Goal: Navigation & Orientation: Find specific page/section

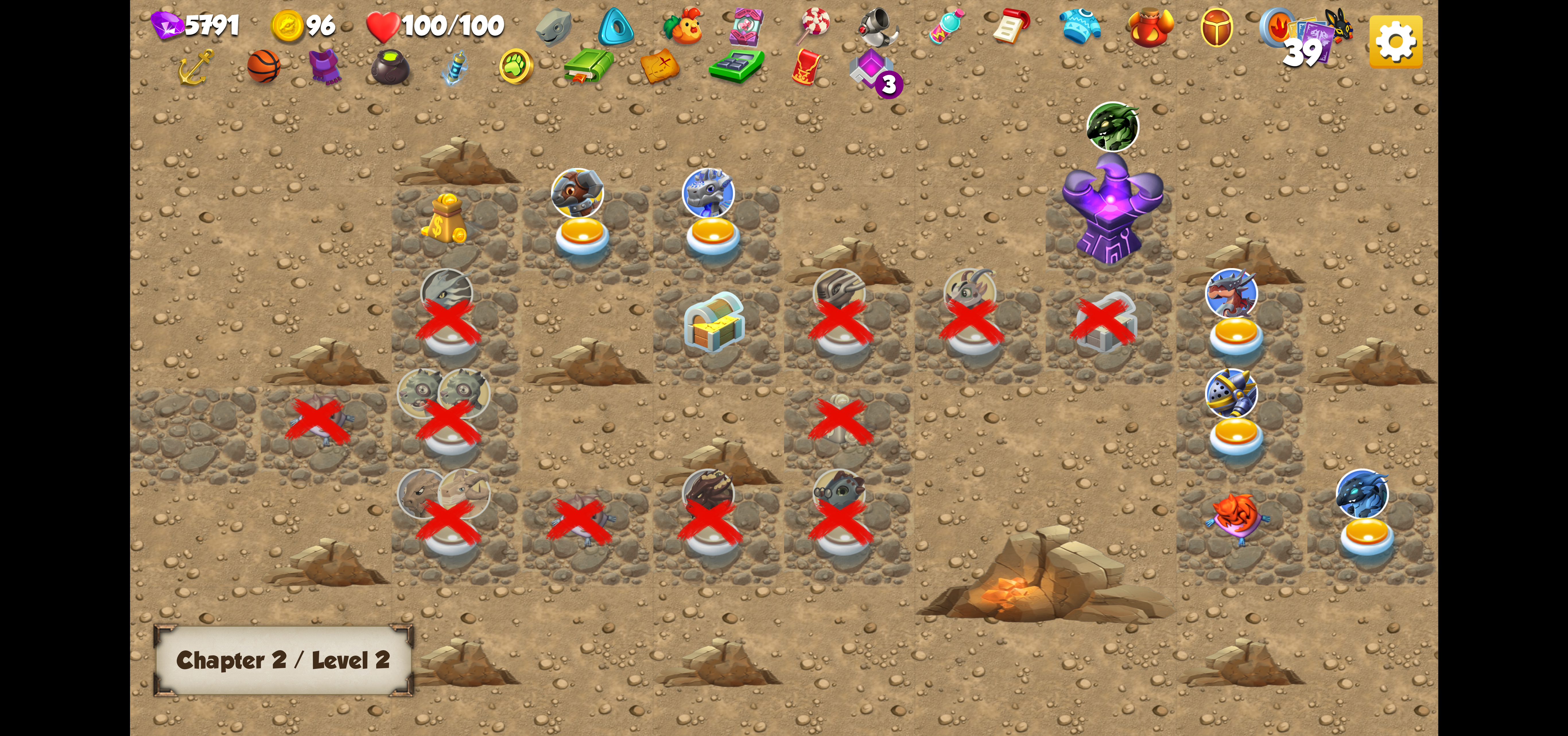
click at [1223, 352] on img at bounding box center [1237, 342] width 66 height 51
click at [1229, 320] on img at bounding box center [1237, 342] width 66 height 51
click at [1228, 318] on img at bounding box center [1237, 342] width 66 height 51
click at [1134, 227] on img at bounding box center [1112, 209] width 102 height 114
click at [1231, 317] on img at bounding box center [1237, 342] width 66 height 51
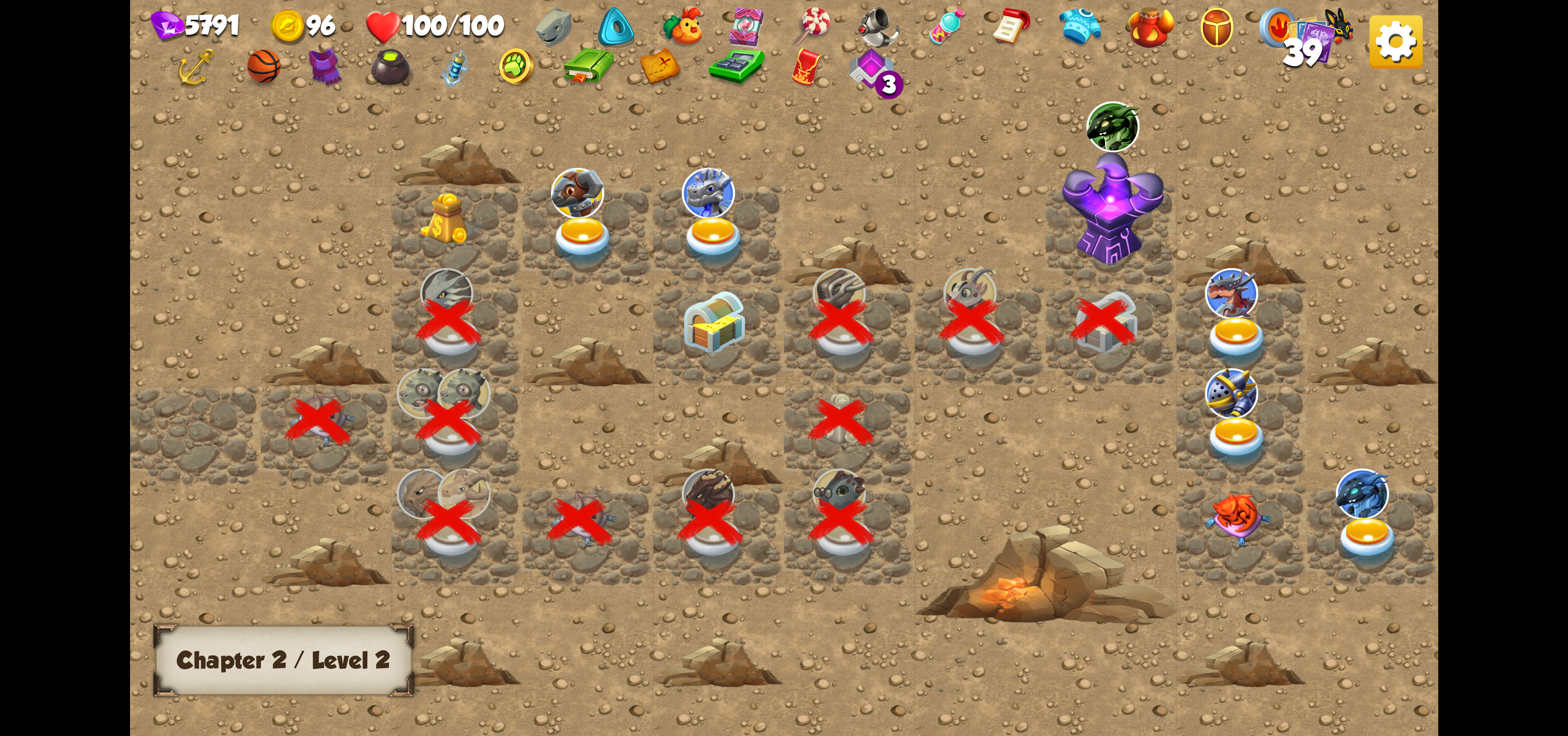
click at [1231, 317] on img at bounding box center [1237, 342] width 66 height 51
drag, startPoint x: 1231, startPoint y: 311, endPoint x: 1215, endPoint y: 307, distance: 16.5
click at [1225, 317] on img at bounding box center [1237, 342] width 66 height 51
click at [1108, 204] on img at bounding box center [1112, 209] width 102 height 114
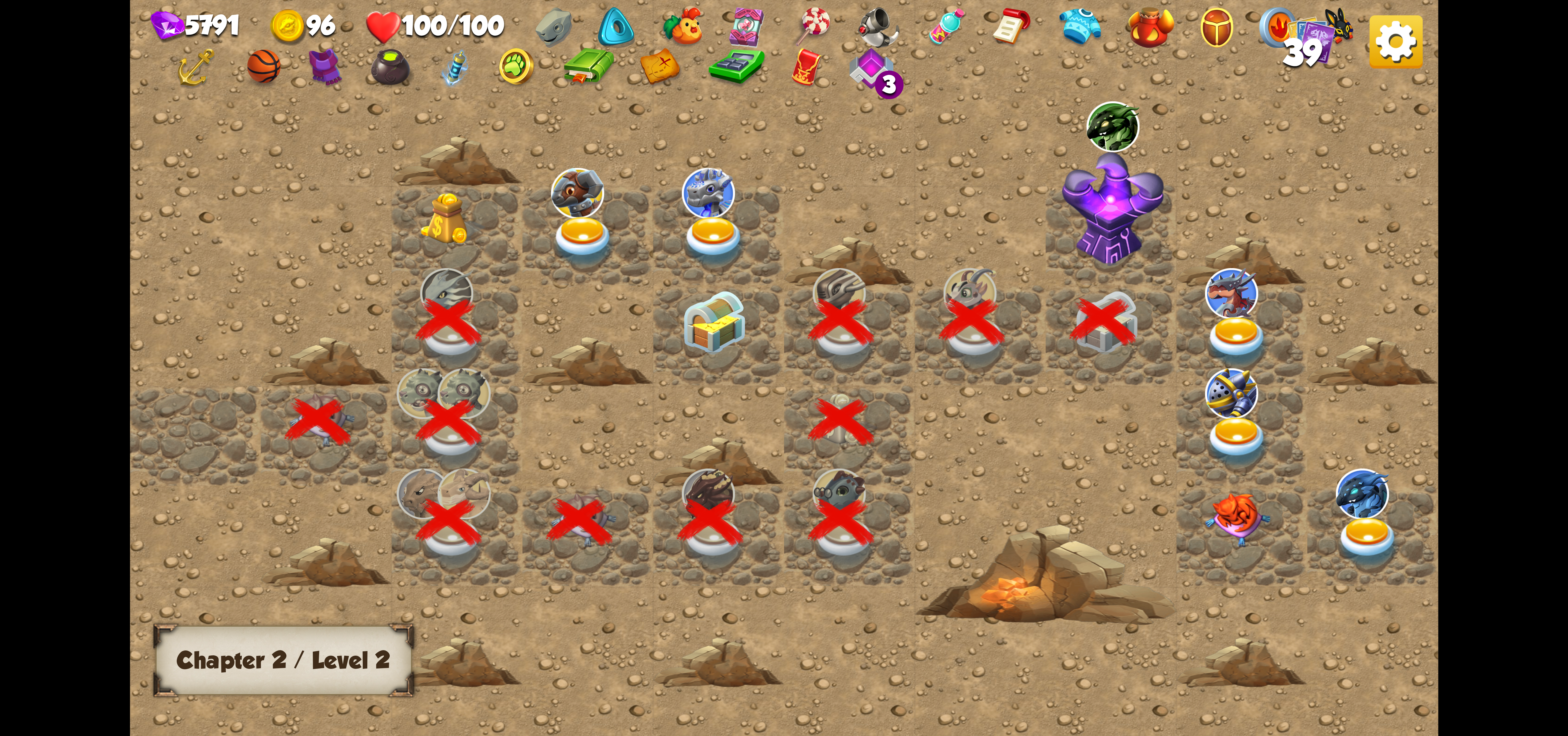
click at [1112, 202] on img at bounding box center [1112, 209] width 102 height 114
drag, startPoint x: 1112, startPoint y: 202, endPoint x: 1074, endPoint y: 242, distance: 55.2
click at [1068, 248] on img at bounding box center [1112, 209] width 102 height 114
click at [1275, 305] on div at bounding box center [1241, 335] width 131 height 100
drag, startPoint x: 1264, startPoint y: 303, endPoint x: 1256, endPoint y: 303, distance: 8.0
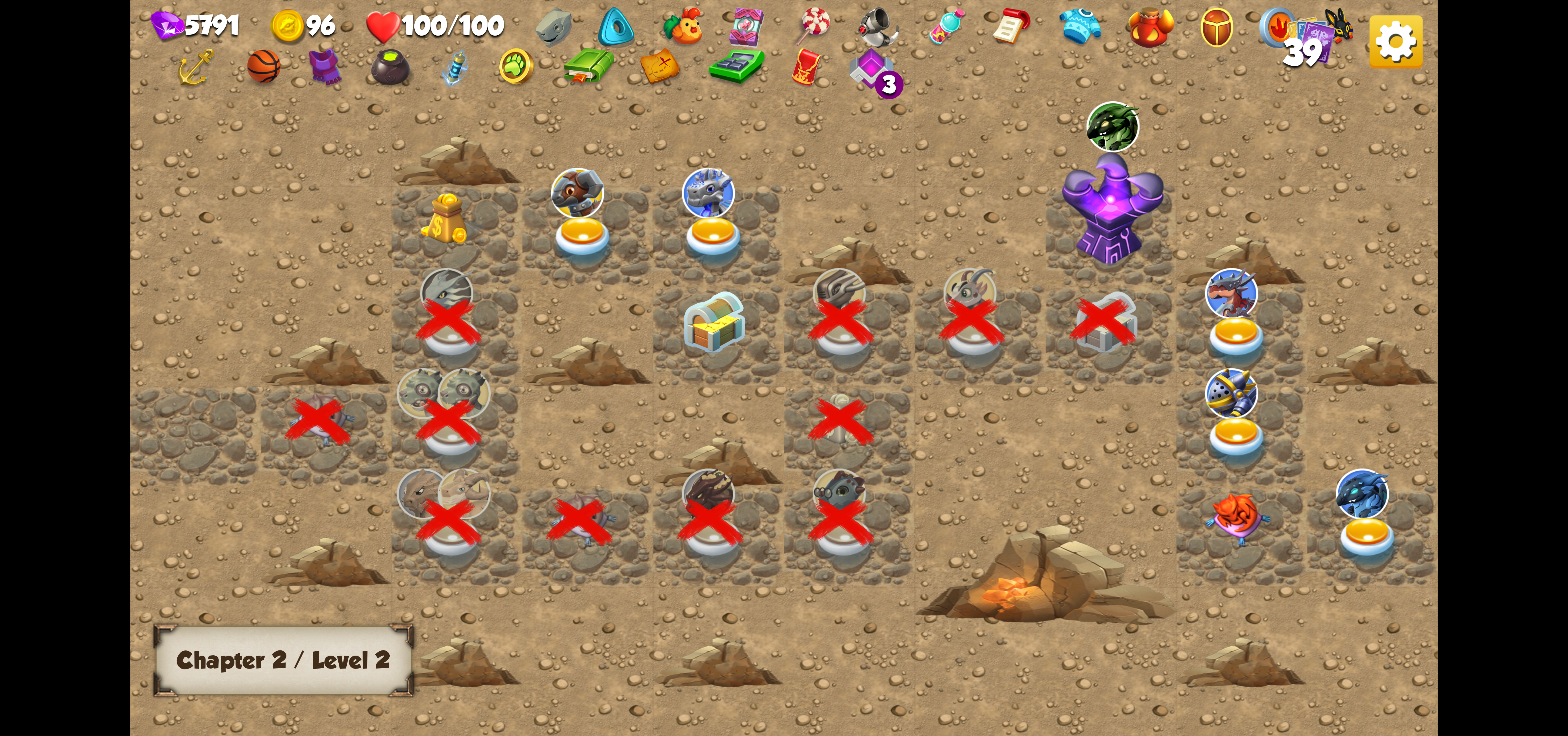
click at [1260, 303] on div at bounding box center [1241, 335] width 131 height 100
click at [1246, 307] on img at bounding box center [1230, 293] width 53 height 51
drag, startPoint x: 1246, startPoint y: 307, endPoint x: 1241, endPoint y: 308, distance: 5.1
click at [1243, 308] on img at bounding box center [1230, 293] width 53 height 51
click at [1127, 179] on img at bounding box center [1112, 209] width 102 height 114
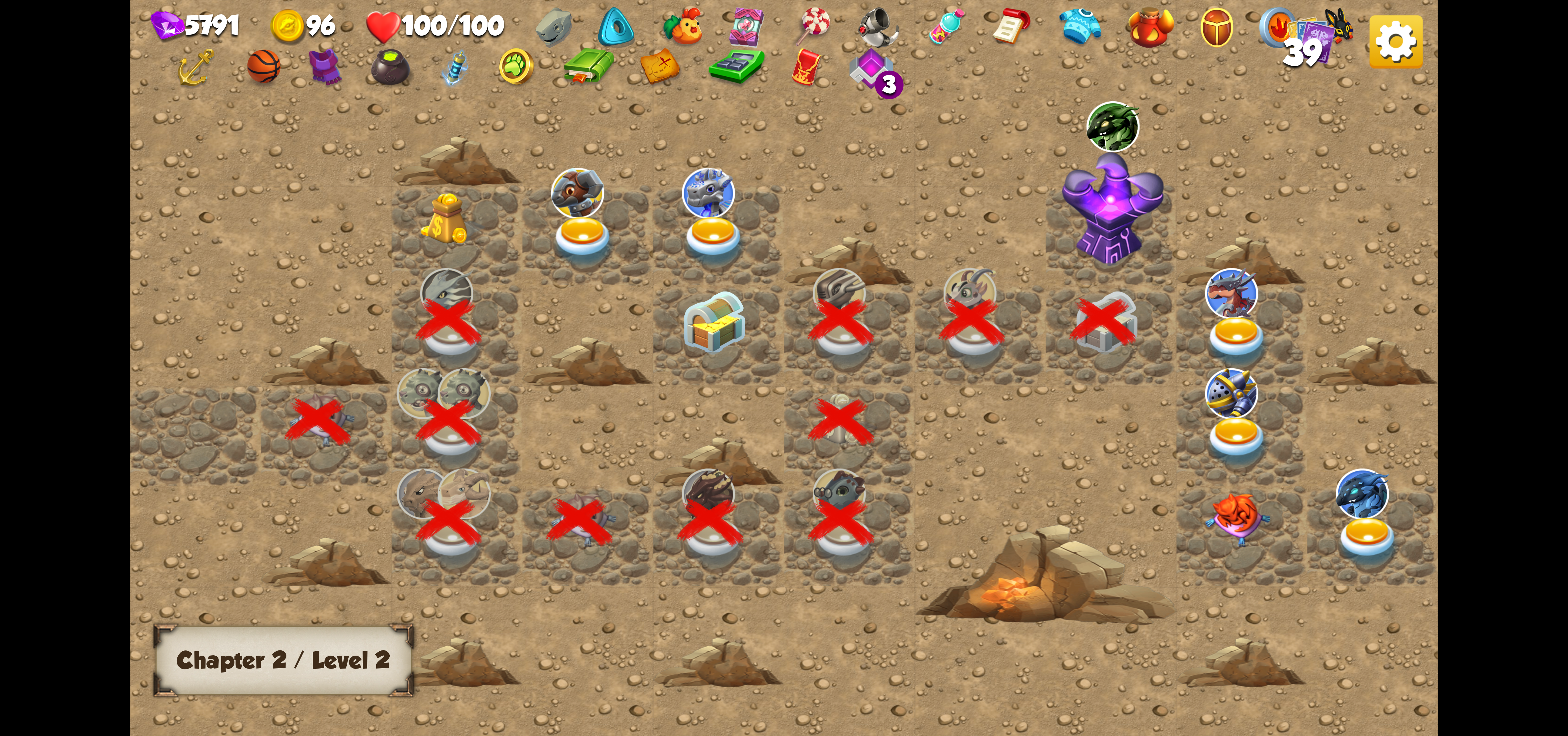
click at [888, 91] on div "3" at bounding box center [889, 84] width 29 height 29
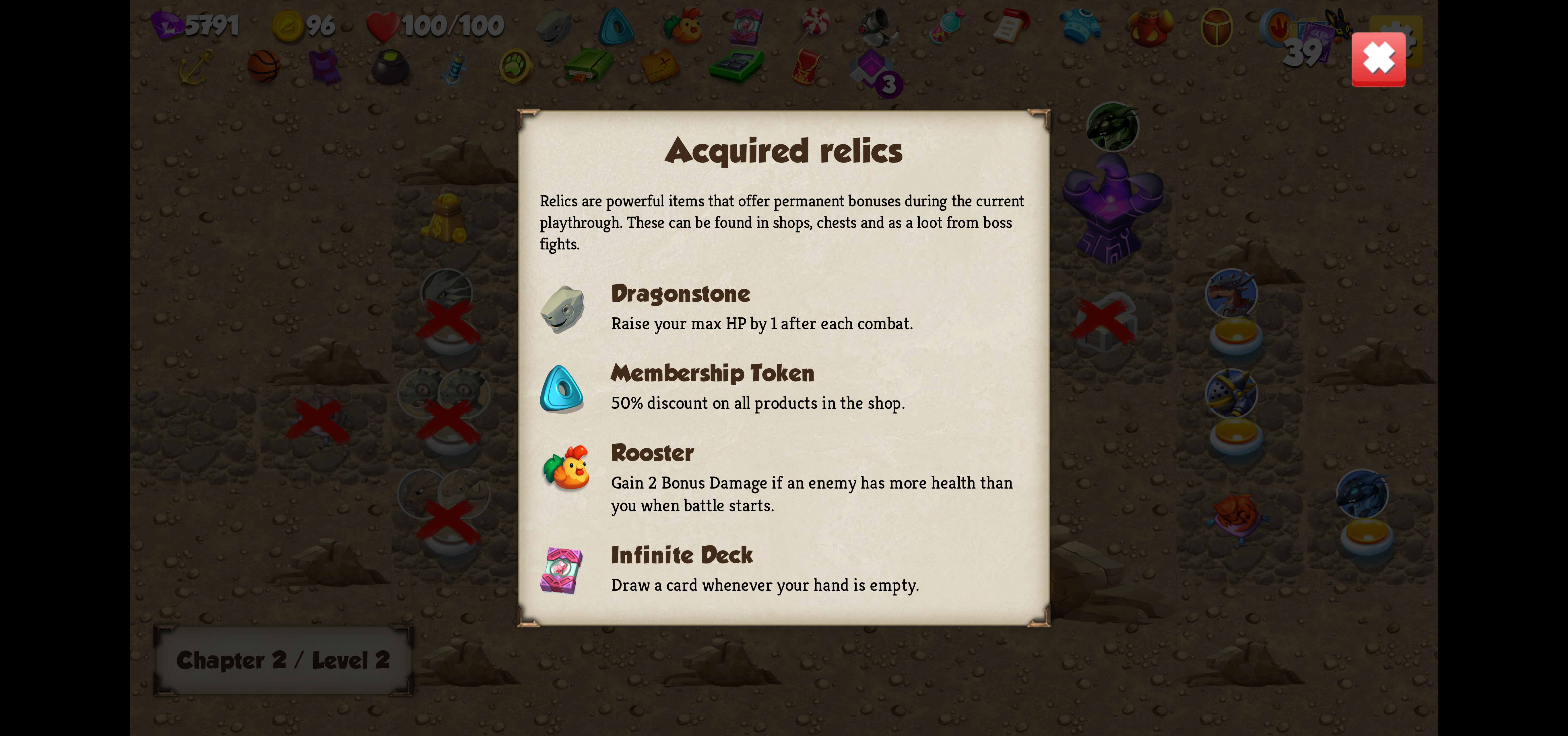
click at [885, 85] on div "Acquired relics Relics are powerful items that offer permanent bonuses during t…" at bounding box center [784, 368] width 1308 height 736
drag, startPoint x: 1082, startPoint y: 147, endPoint x: 1282, endPoint y: 142, distance: 200.1
click at [1085, 149] on div "Acquired relics Relics are powerful items that offer permanent bonuses during t…" at bounding box center [784, 368] width 1308 height 736
click at [1388, 70] on img at bounding box center [1377, 59] width 57 height 57
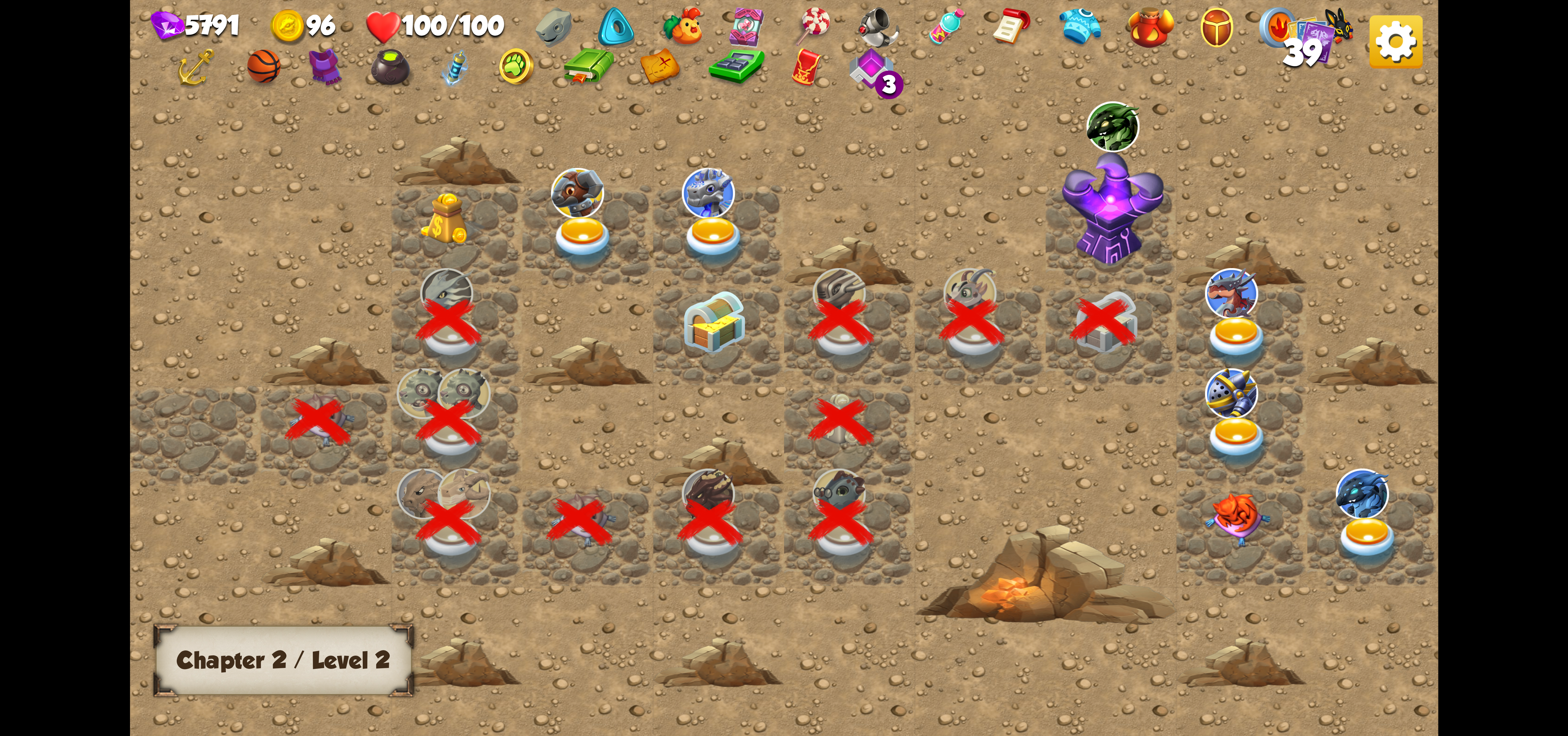
click at [1133, 183] on img at bounding box center [1112, 209] width 102 height 114
click at [1218, 340] on img at bounding box center [1237, 342] width 66 height 51
click at [1354, 46] on img at bounding box center [1339, 27] width 33 height 41
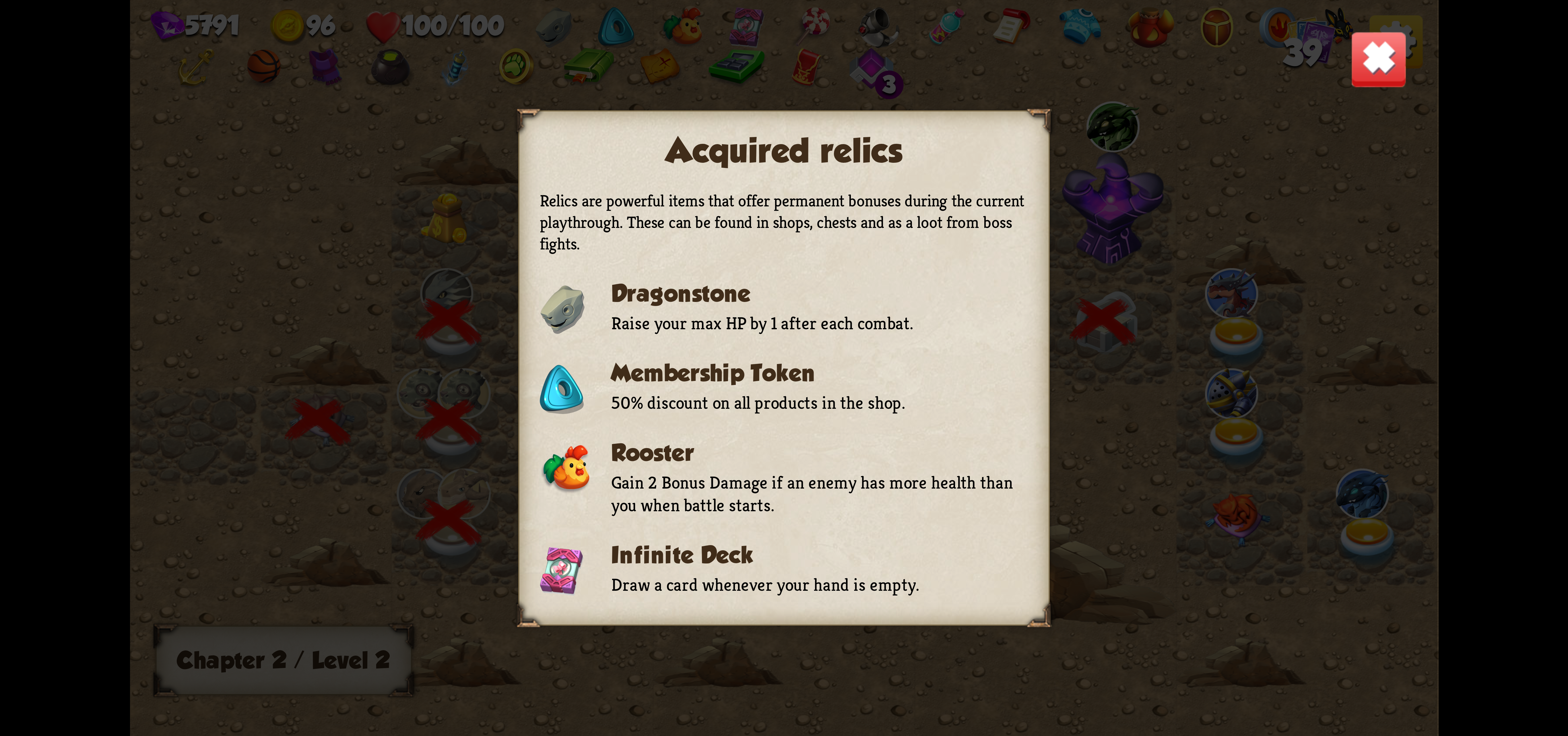
click at [1371, 69] on img at bounding box center [1377, 59] width 57 height 57
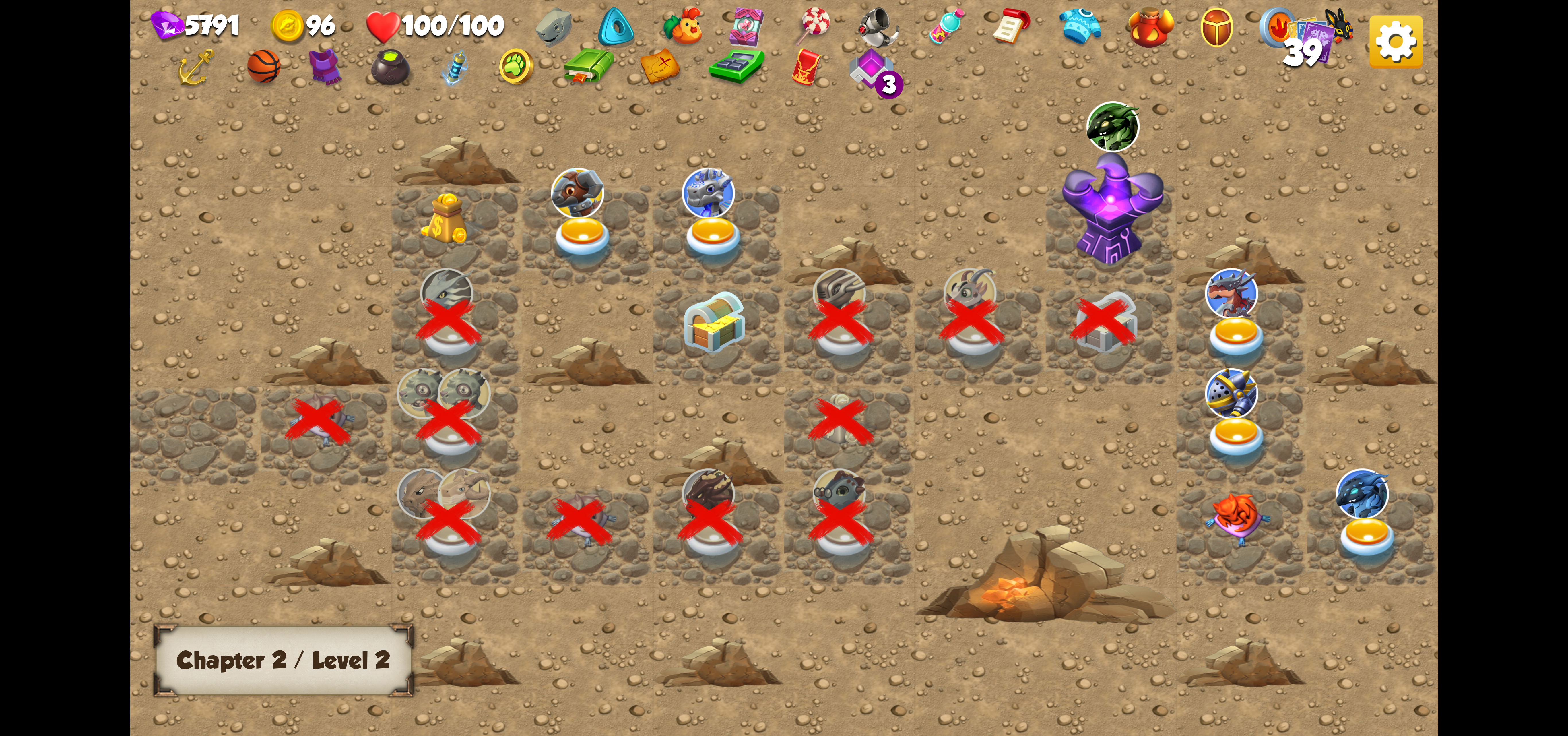
click at [1407, 54] on img at bounding box center [1395, 41] width 53 height 53
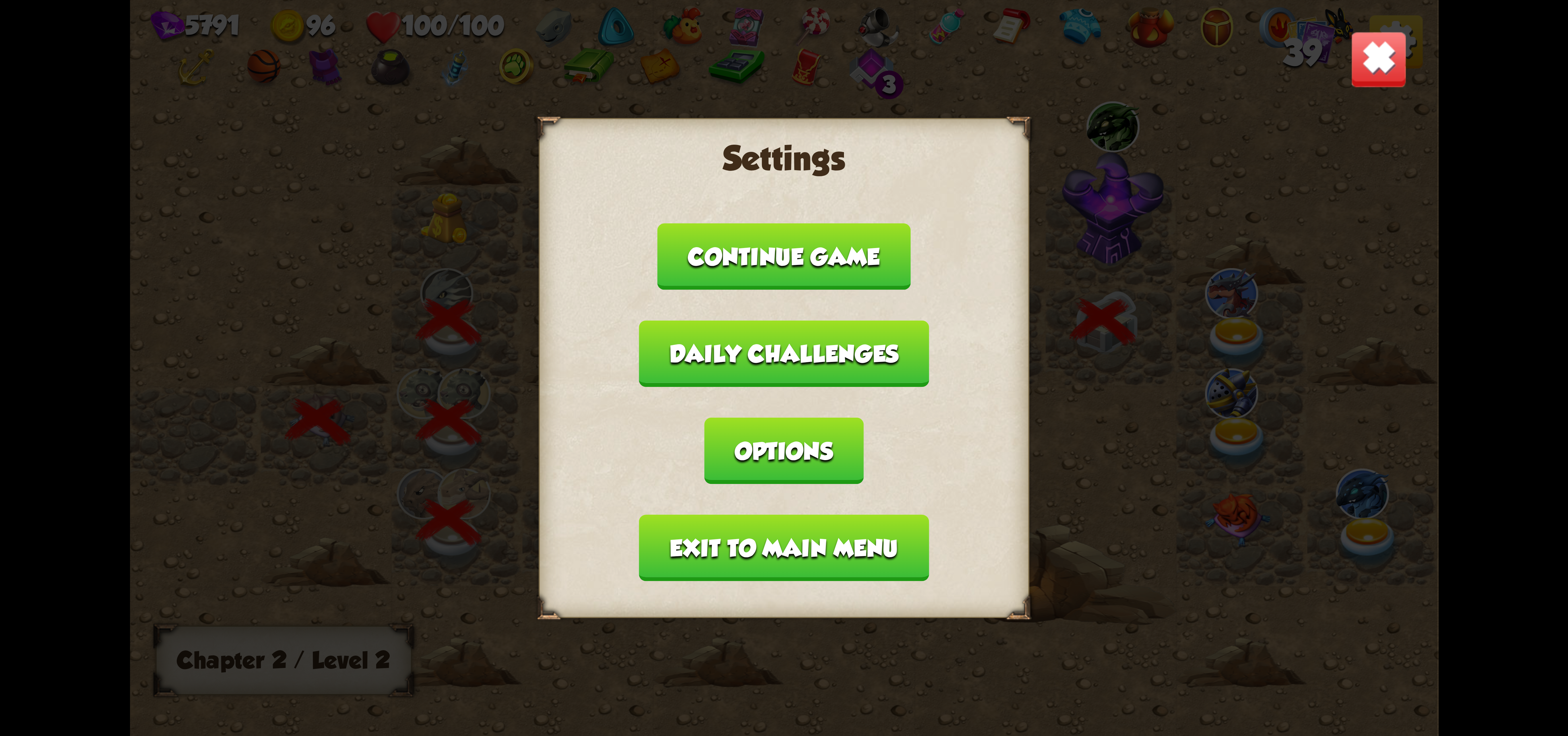
click at [869, 515] on button "Exit to main menu" at bounding box center [784, 547] width 290 height 67
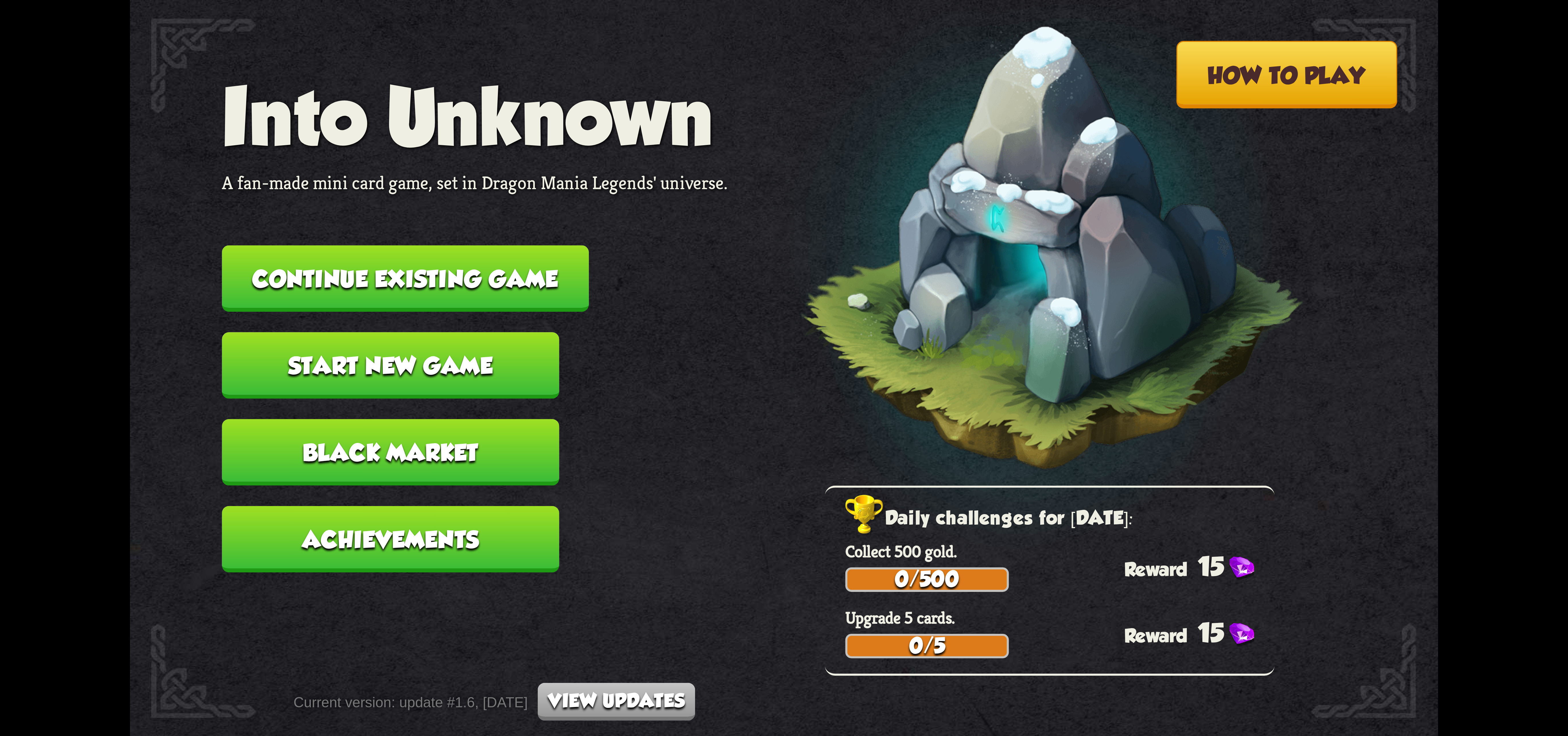
click at [447, 353] on button "Start new game" at bounding box center [389, 365] width 337 height 67
